Goal: Task Accomplishment & Management: Use online tool/utility

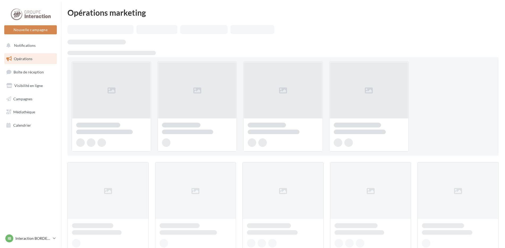
click at [45, 25] on div "Nouvelle campagne Nouvelle campagne" at bounding box center [30, 21] width 53 height 27
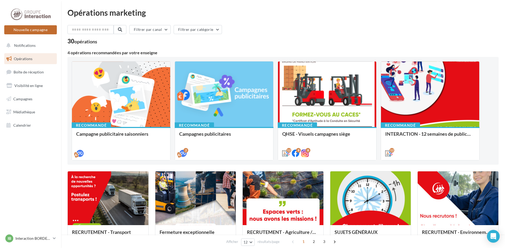
click at [41, 27] on button "Nouvelle campagne" at bounding box center [30, 29] width 53 height 9
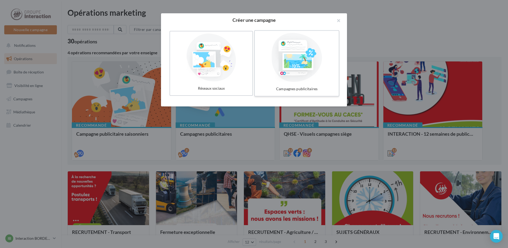
click at [284, 62] on div at bounding box center [297, 57] width 80 height 49
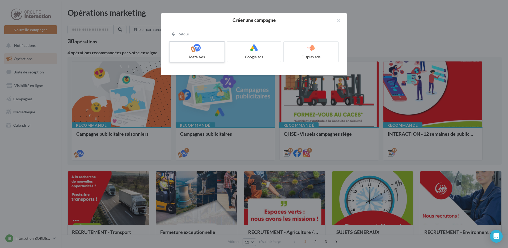
click at [218, 55] on div "Meta Ads" at bounding box center [197, 56] width 50 height 5
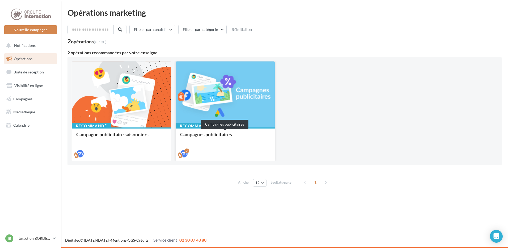
click at [223, 132] on div "Campagnes publicitaires" at bounding box center [225, 137] width 91 height 11
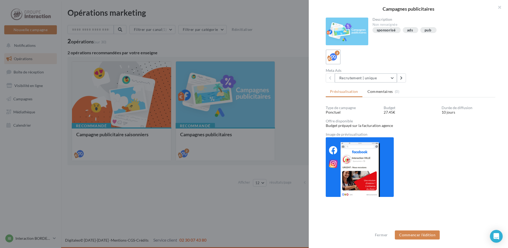
click at [369, 80] on button "Recrutement | unique" at bounding box center [366, 77] width 62 height 9
click at [352, 101] on button "Recrutement | multiple" at bounding box center [375, 105] width 80 height 14
click at [429, 234] on button "Commencer l'édition" at bounding box center [417, 234] width 45 height 9
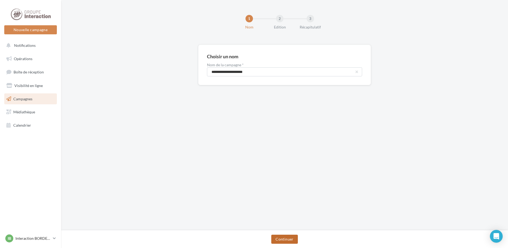
click at [287, 238] on button "Continuer" at bounding box center [284, 238] width 26 height 9
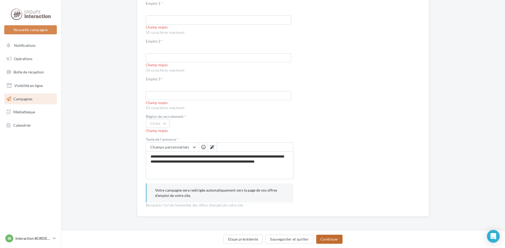
scroll to position [245, 0]
